Goal: Transaction & Acquisition: Purchase product/service

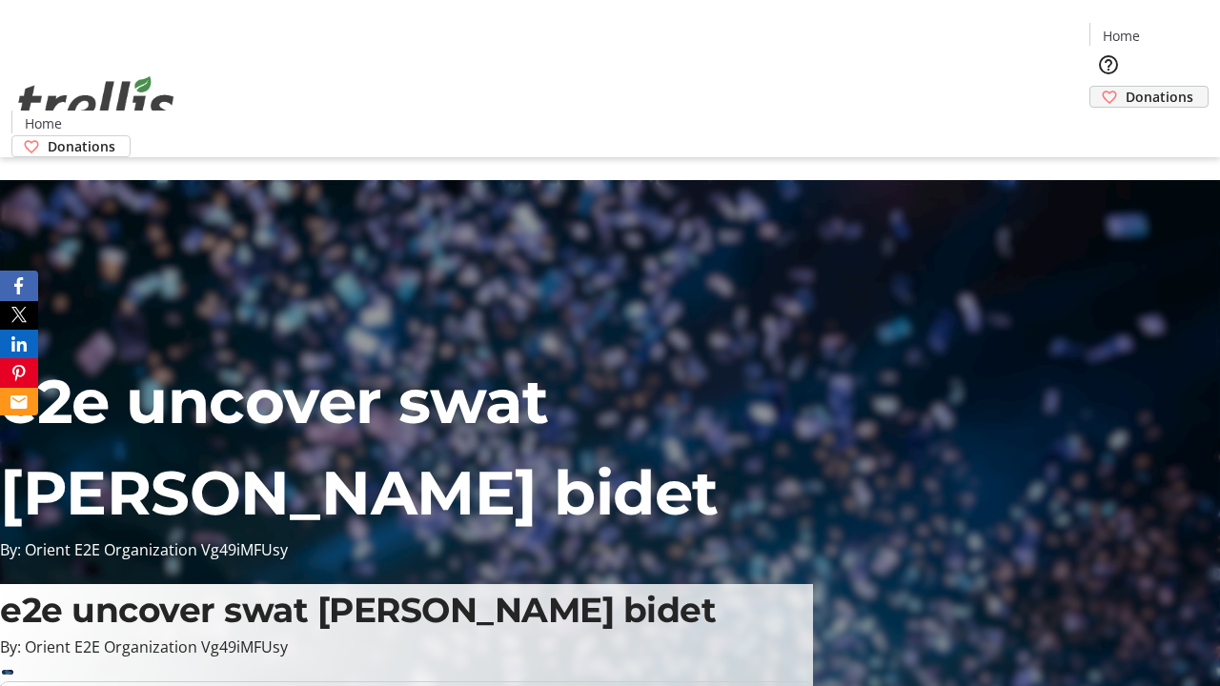
click at [1125, 87] on span "Donations" at bounding box center [1159, 97] width 68 height 20
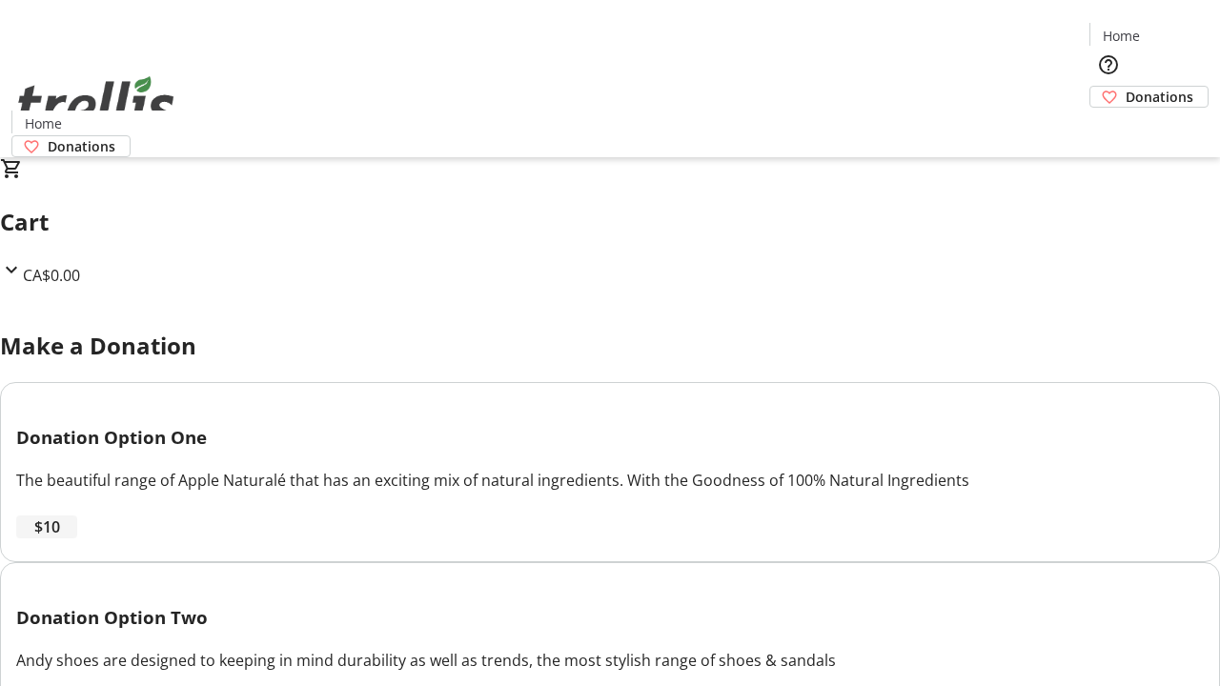
click at [60, 538] on span "$10" at bounding box center [47, 527] width 26 height 23
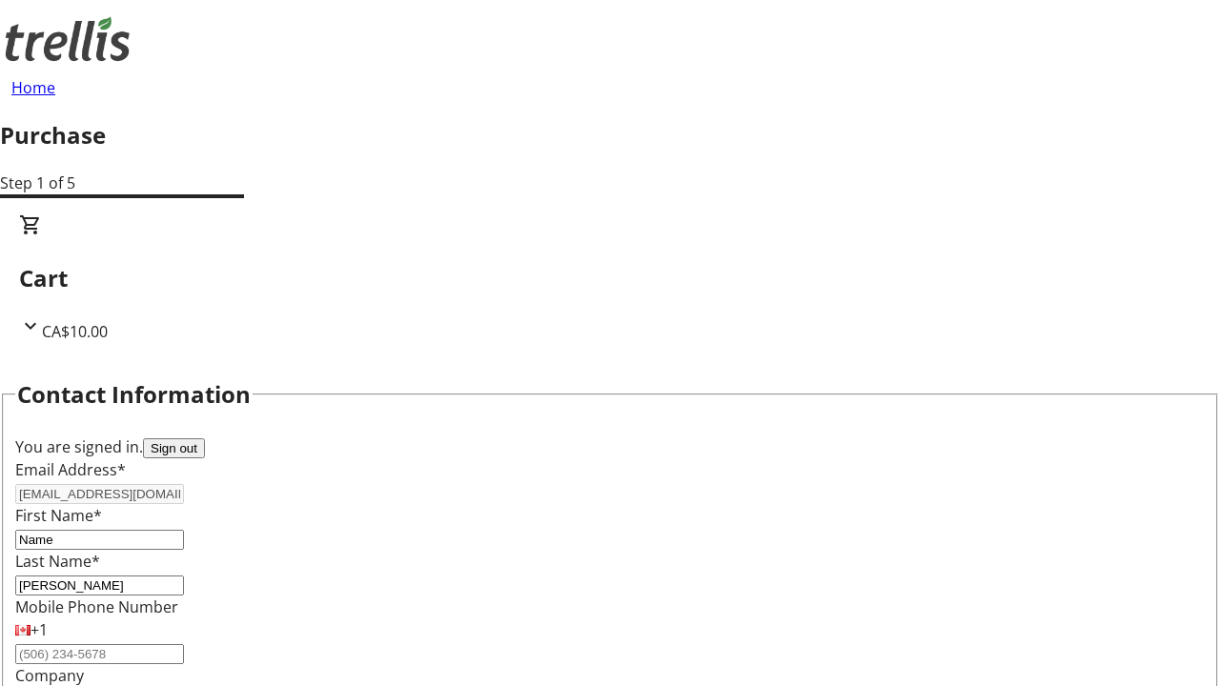
select select "CA"
select select "BC"
type input "Kelowna"
type input "V1Y 0C2"
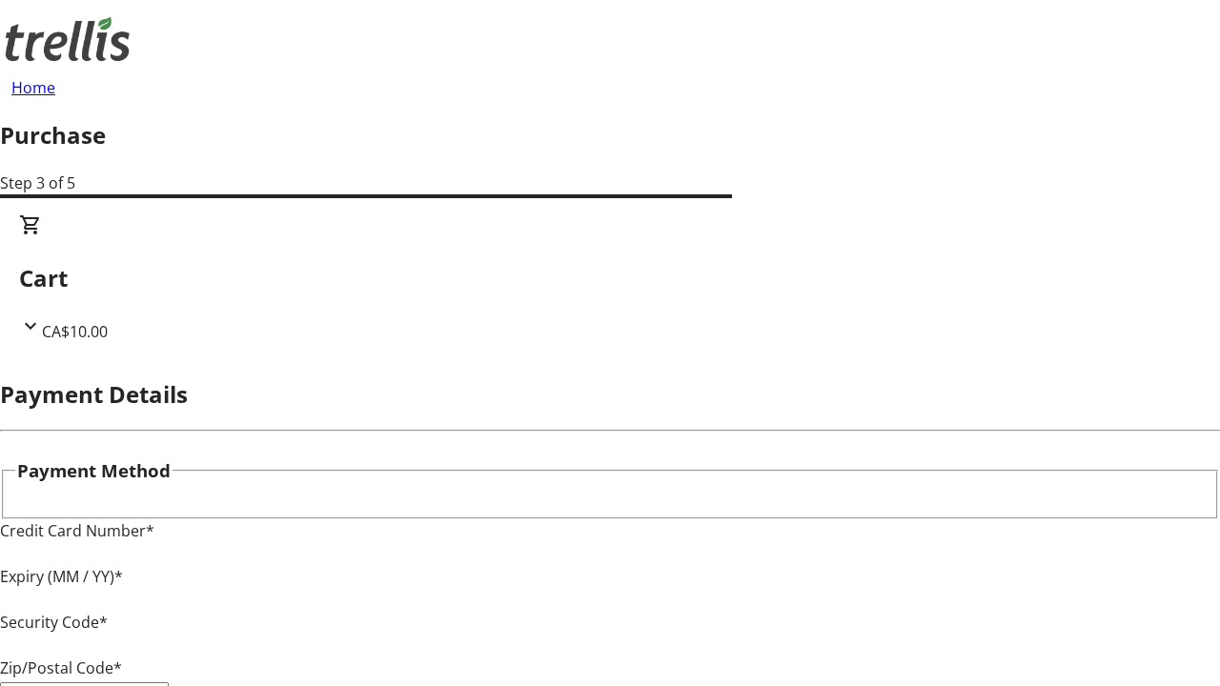
type input "V1Y 0C2"
